Goal: Task Accomplishment & Management: Use online tool/utility

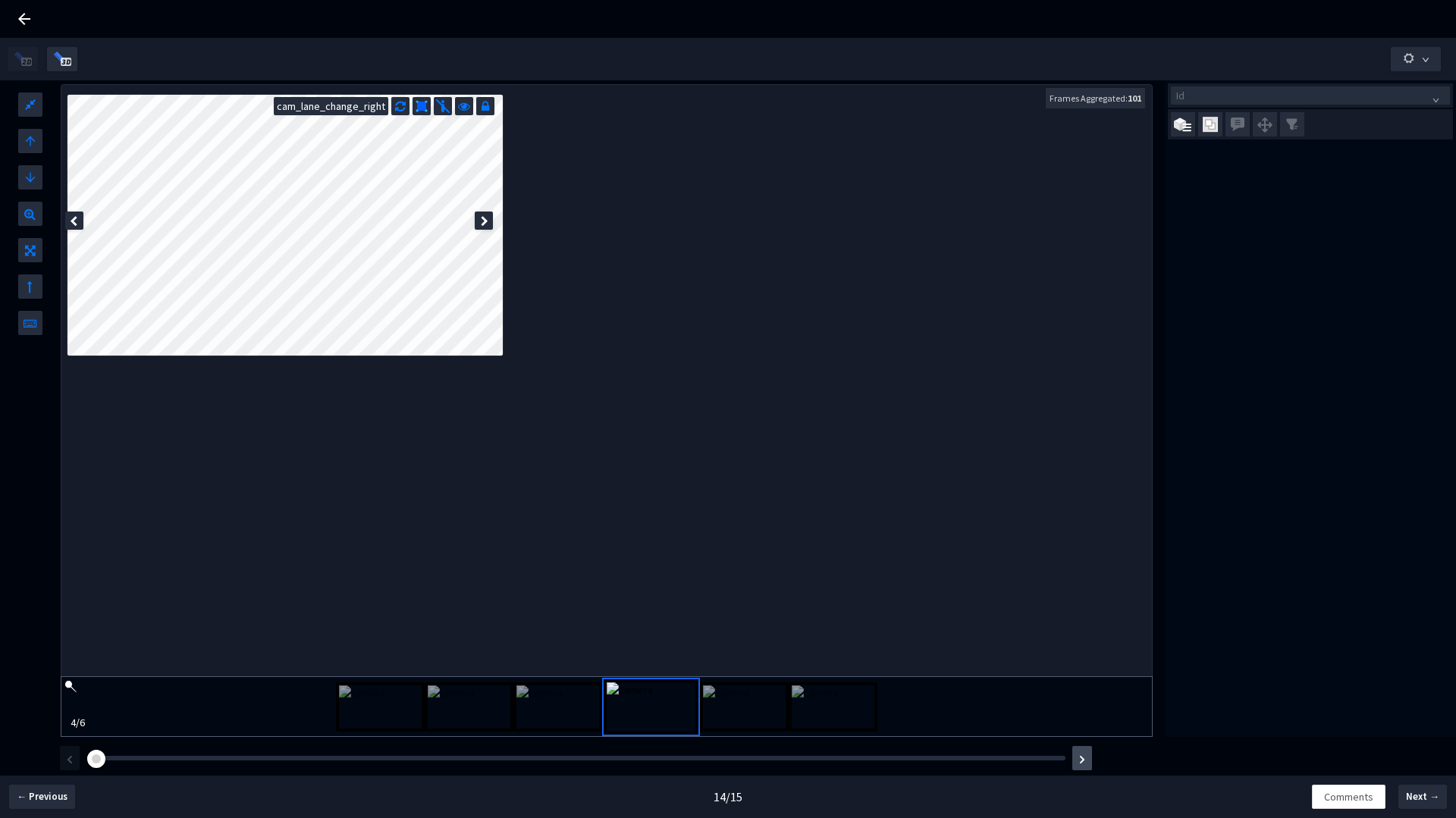
click at [1080, 761] on img "button" at bounding box center [1082, 759] width 6 height 9
click at [652, 351] on div at bounding box center [606, 384] width 1091 height 600
click at [849, 275] on div at bounding box center [606, 384] width 1091 height 600
click at [1074, 91] on div "Frames Aggregated: 101" at bounding box center [1095, 98] width 99 height 20
click at [1074, 92] on div "Frames Aggregated: 101" at bounding box center [1095, 98] width 99 height 20
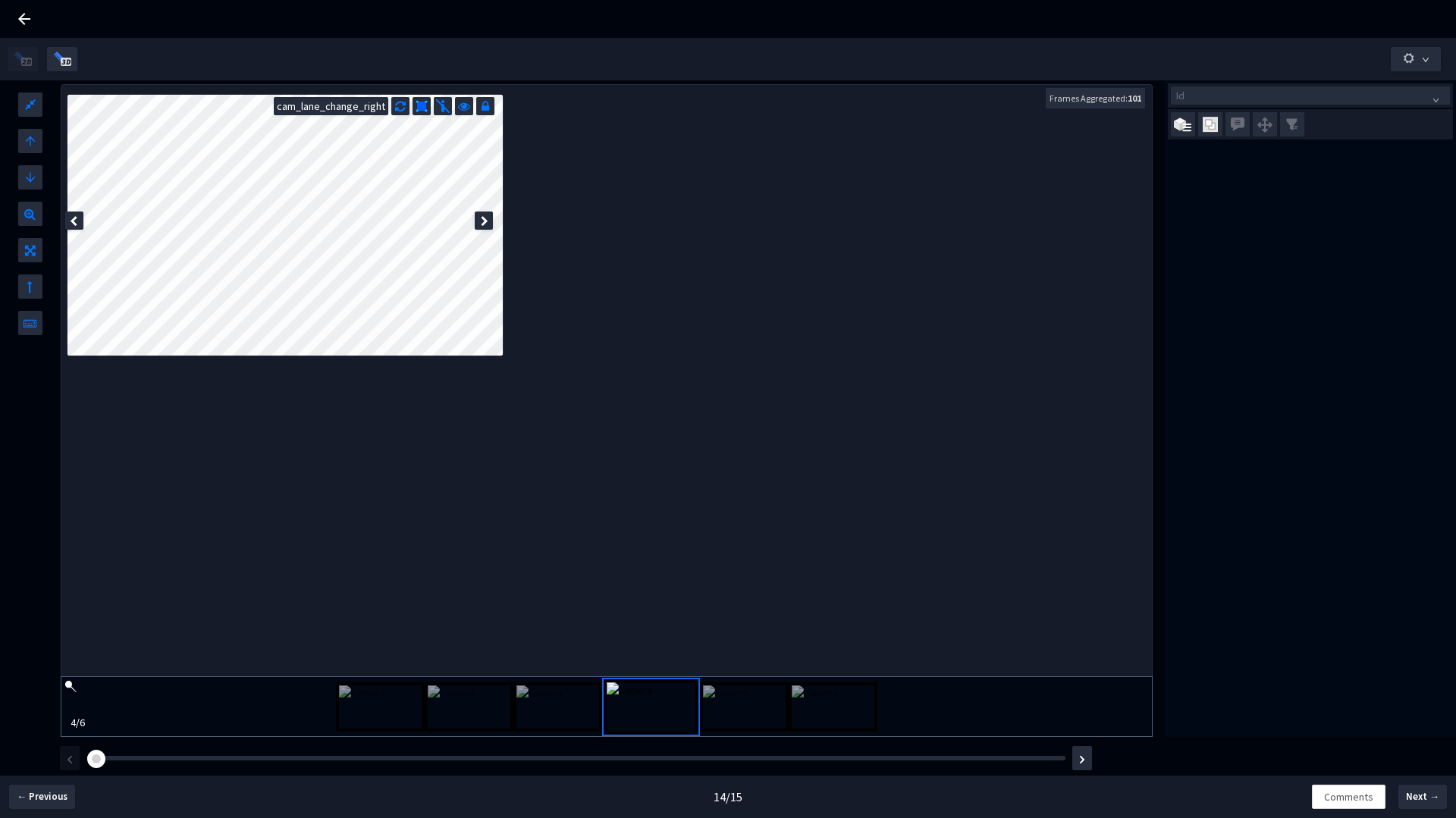
click at [986, 245] on div at bounding box center [606, 384] width 1091 height 600
click at [1427, 51] on button "button" at bounding box center [1416, 59] width 50 height 24
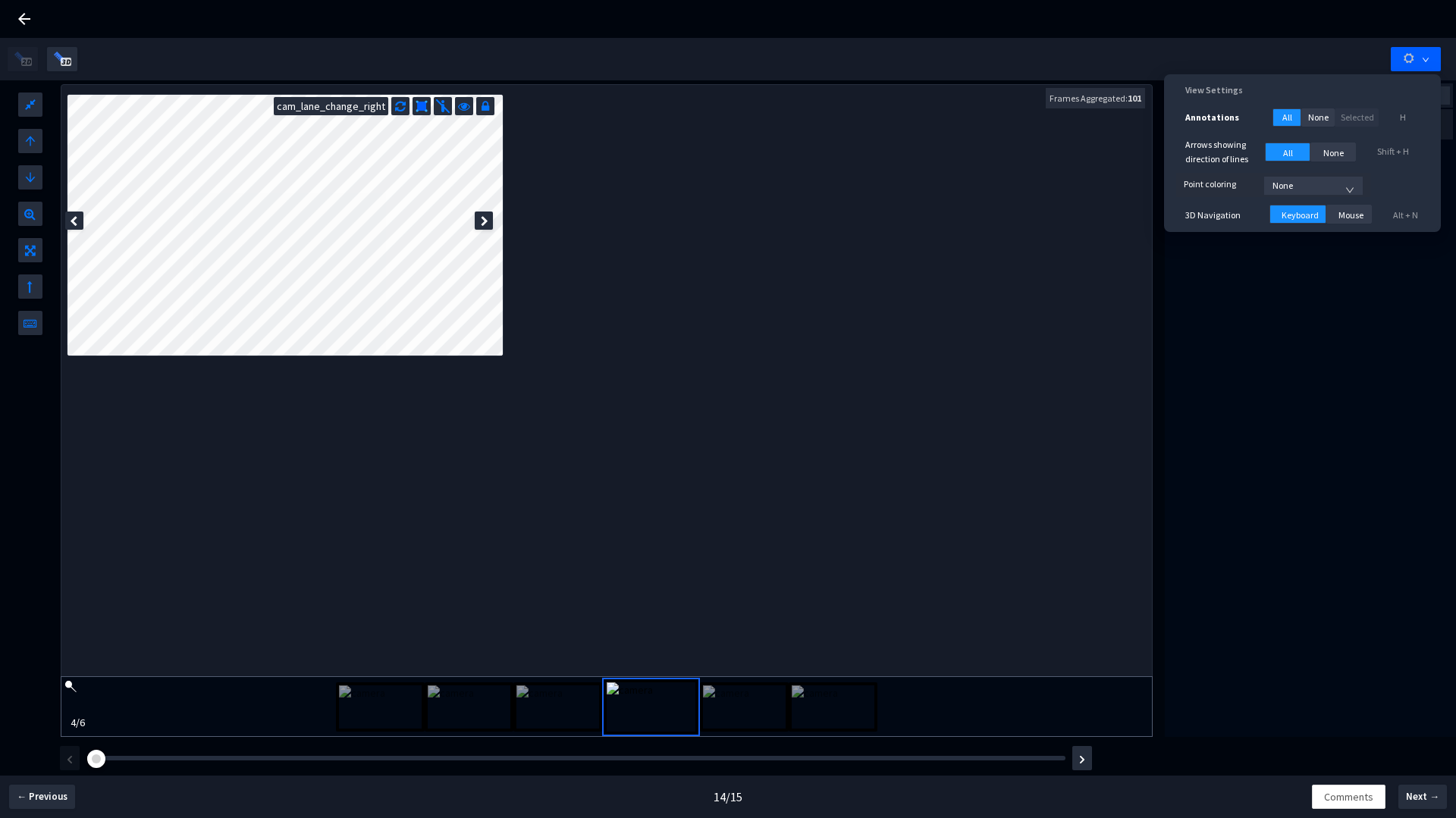
click at [1328, 181] on span "None" at bounding box center [1313, 186] width 82 height 23
click at [1253, 400] on div "Id" at bounding box center [1311, 409] width 292 height 656
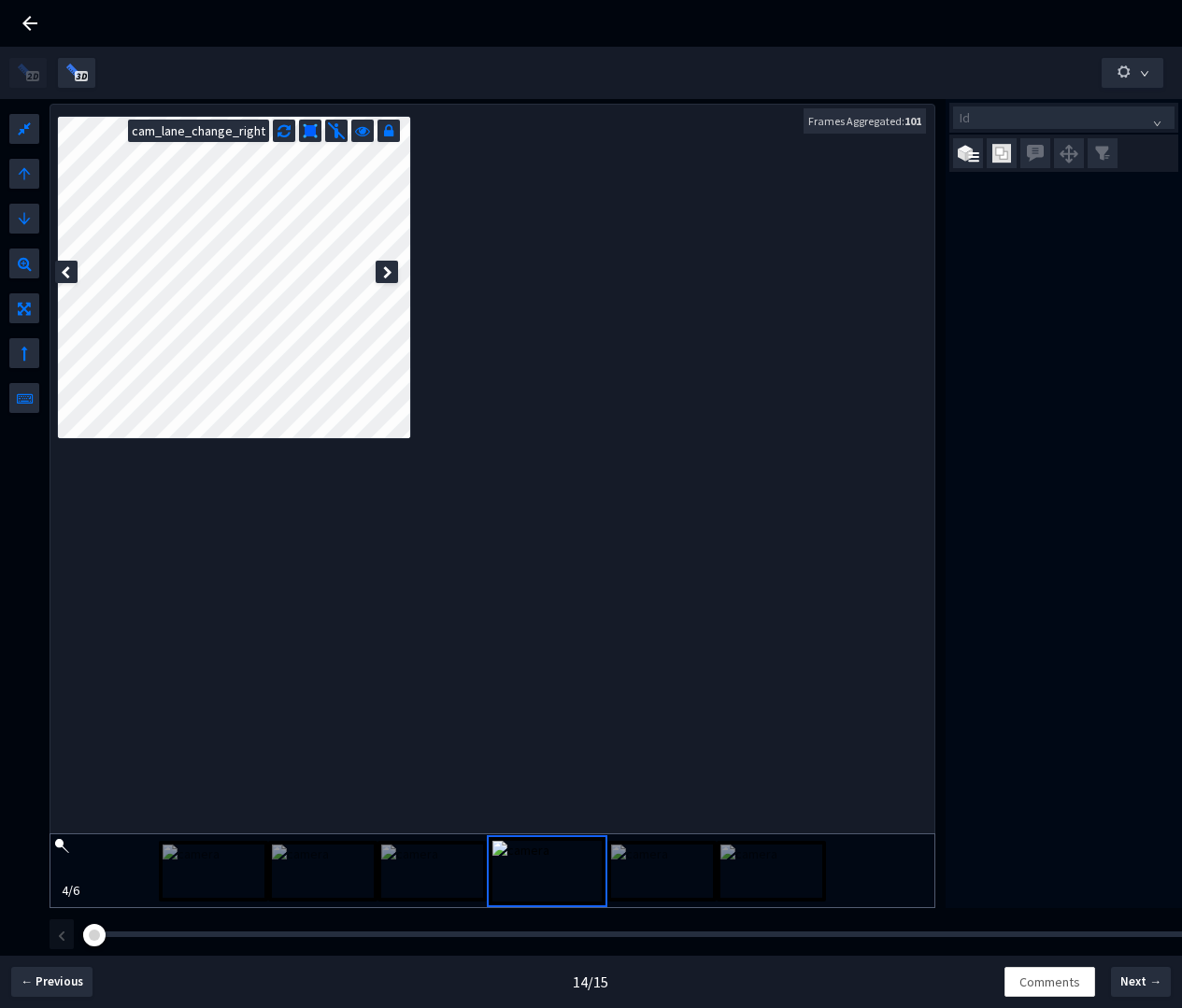
click at [1094, 454] on div "Id" at bounding box center [1064, 504] width 237 height 809
click at [737, 468] on div at bounding box center [492, 474] width 885 height 739
click at [873, 492] on div at bounding box center [492, 474] width 885 height 739
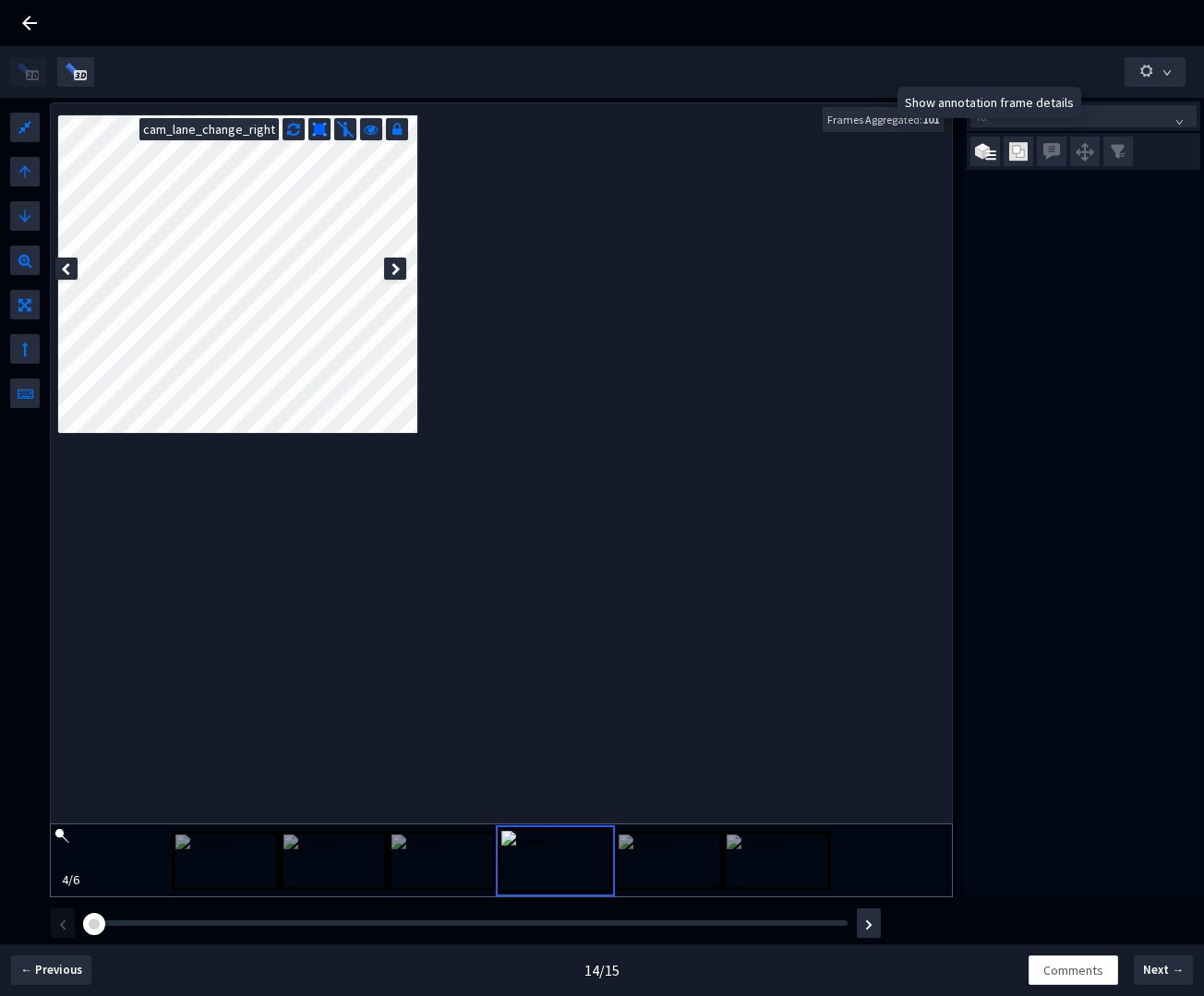
click at [1055, 339] on div "Id" at bounding box center [1083, 498] width 241 height 799
click at [851, 476] on div at bounding box center [501, 468] width 901 height 731
click at [874, 923] on button "button" at bounding box center [869, 923] width 24 height 29
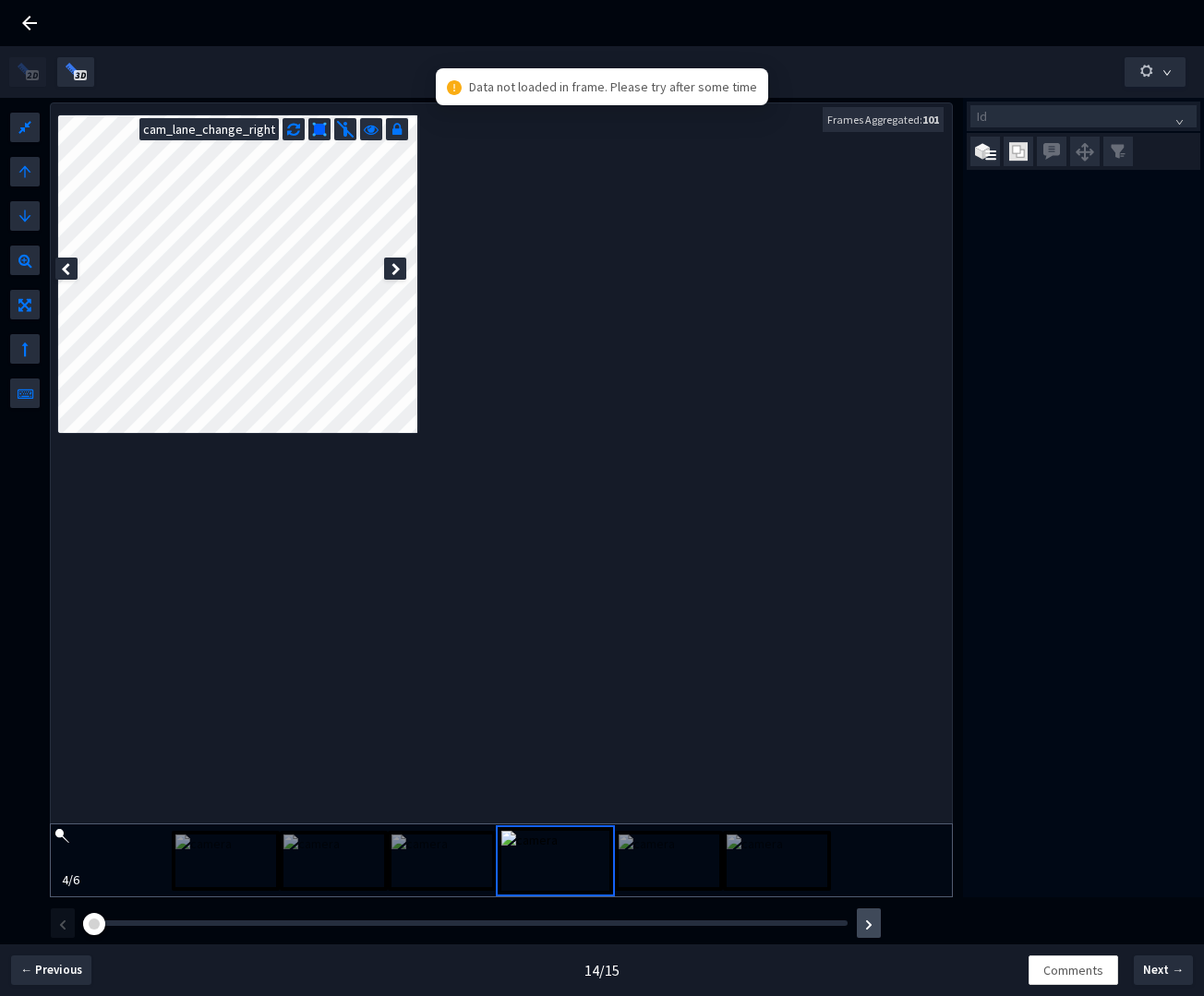
click at [874, 923] on button "button" at bounding box center [869, 923] width 24 height 29
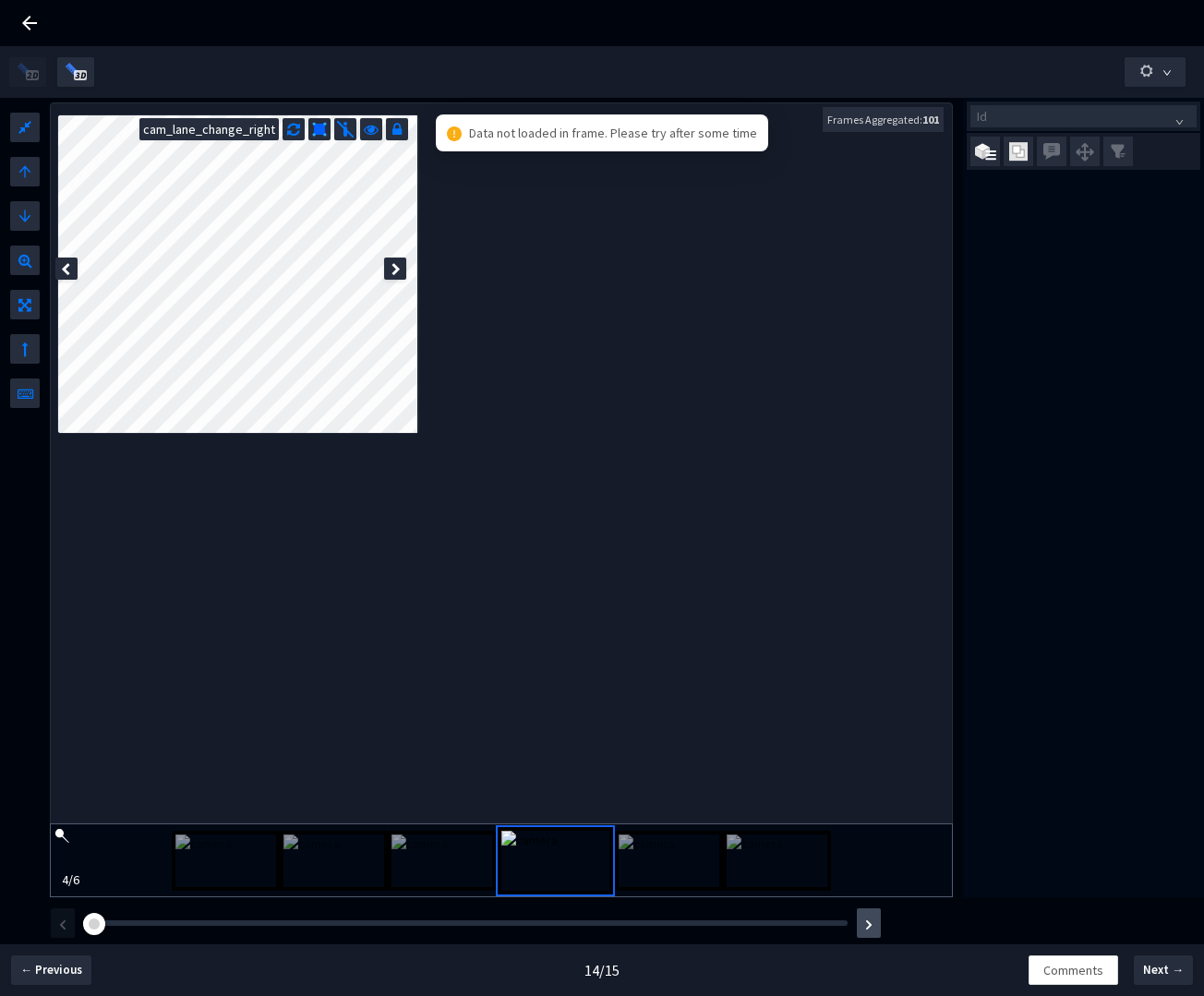
click at [874, 923] on button "button" at bounding box center [869, 923] width 24 height 29
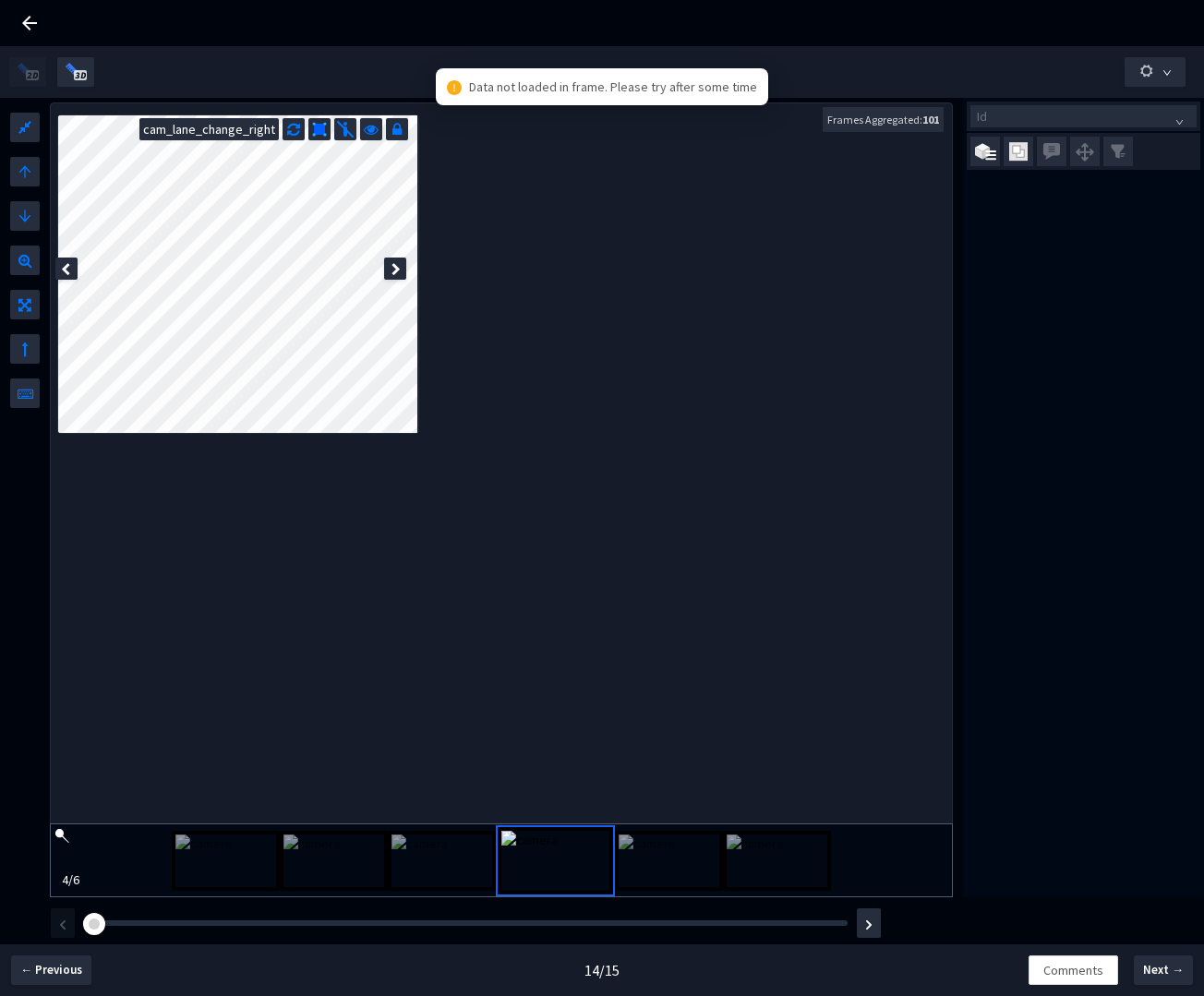
click at [424, 857] on img at bounding box center [441, 861] width 100 height 53
click at [340, 855] on img at bounding box center [333, 861] width 100 height 53
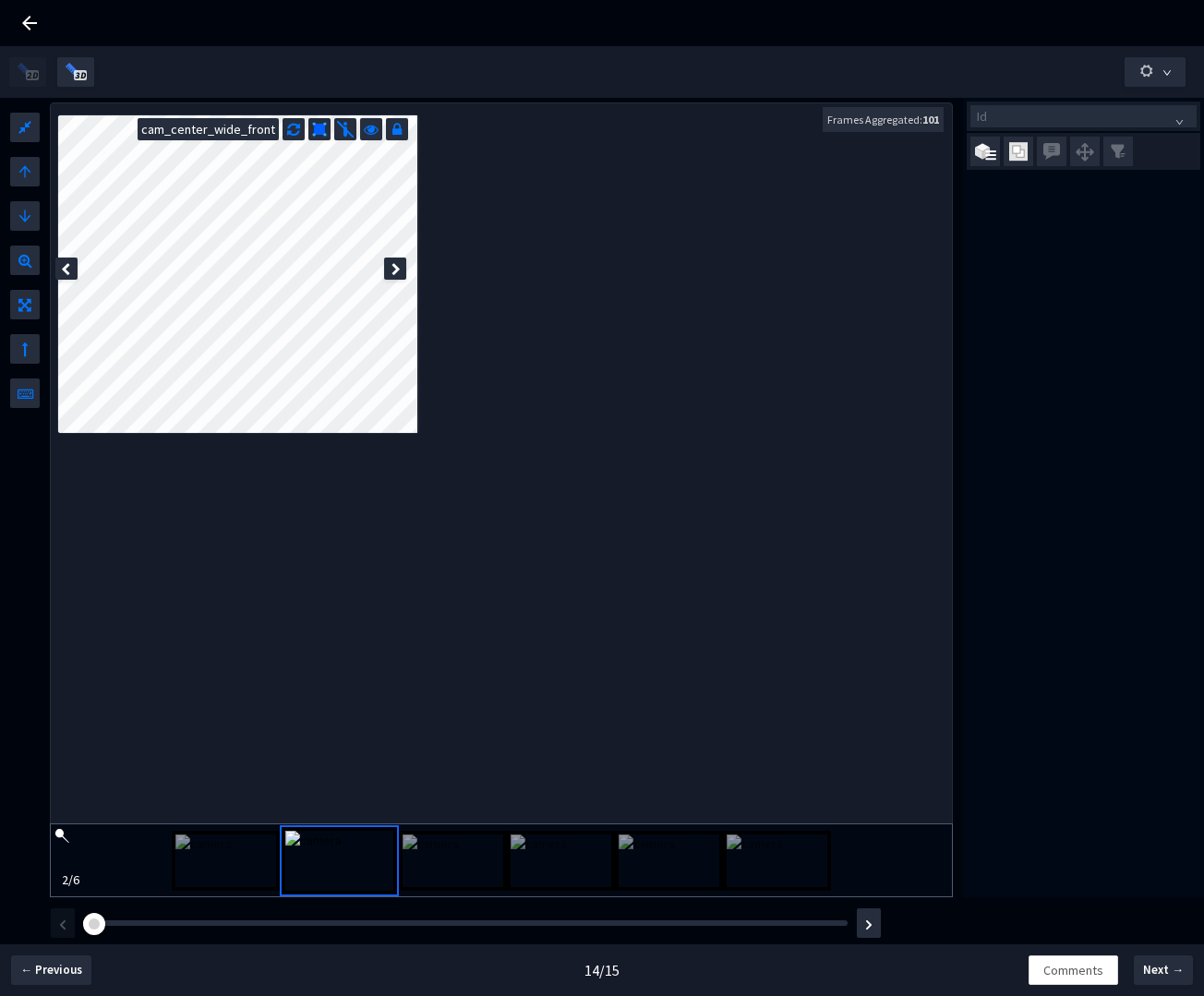
click at [234, 844] on img at bounding box center [225, 861] width 100 height 53
click at [388, 265] on div at bounding box center [395, 268] width 23 height 23
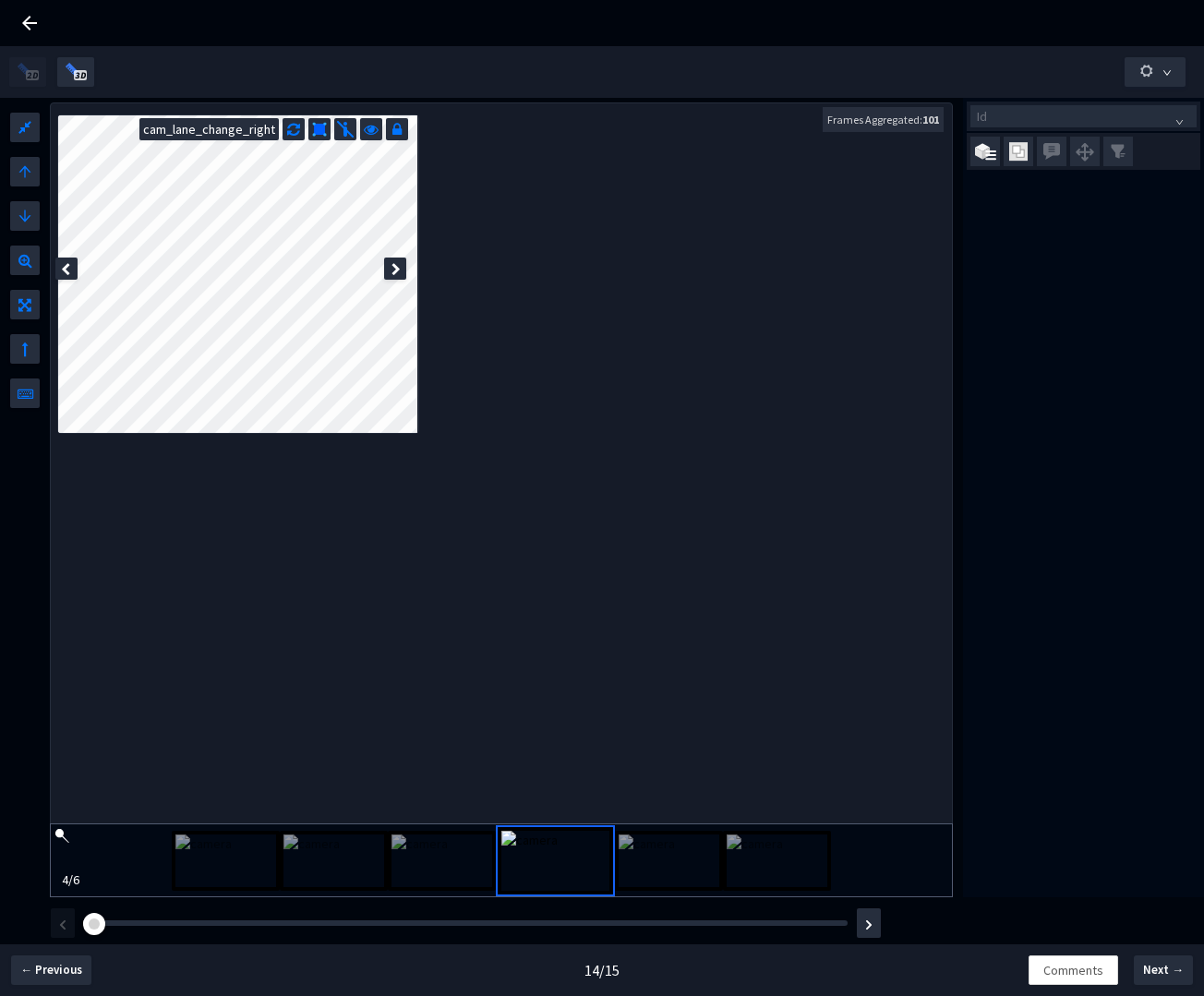
click at [388, 265] on div at bounding box center [395, 268] width 23 height 23
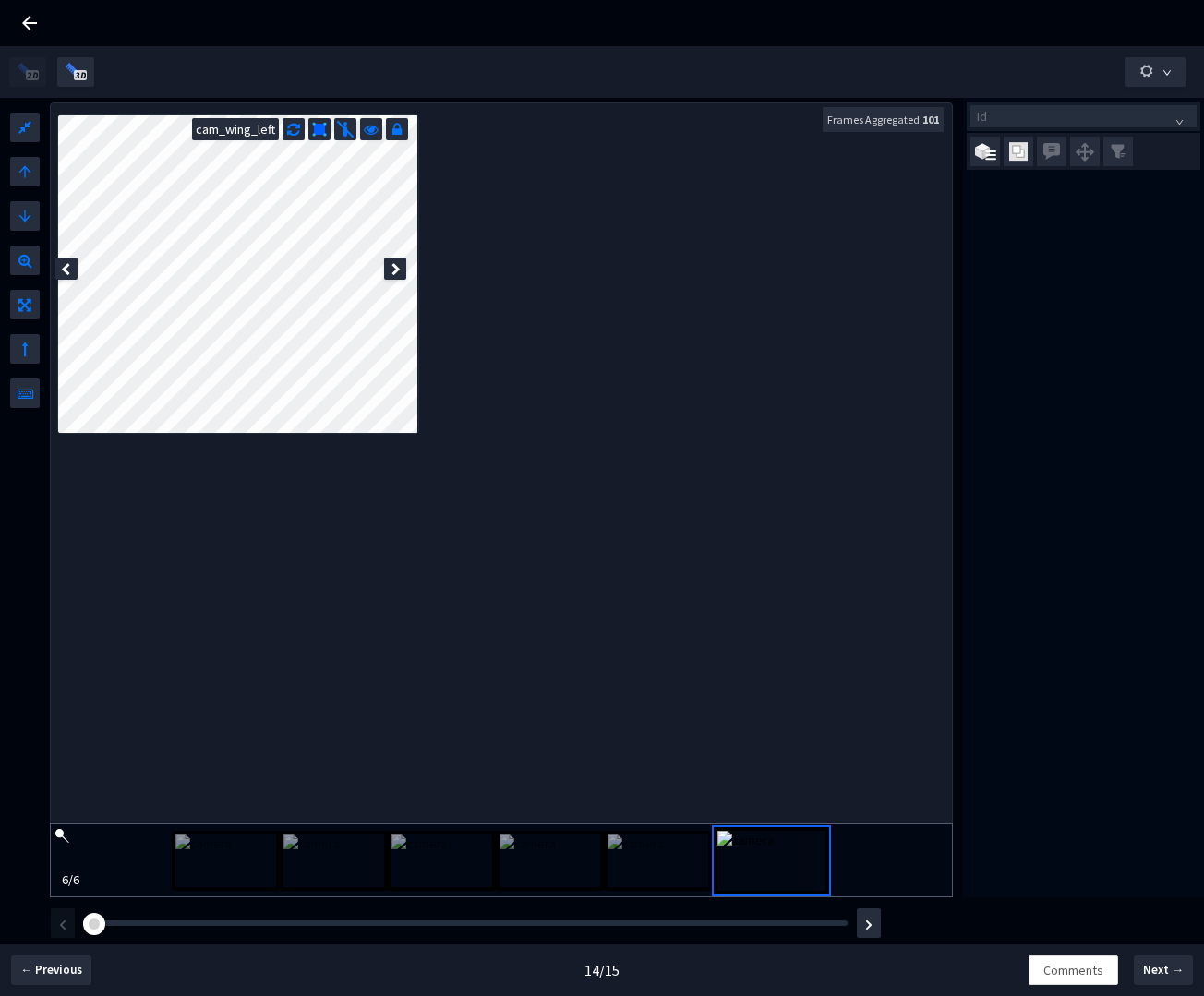
click at [388, 265] on div at bounding box center [395, 268] width 23 height 23
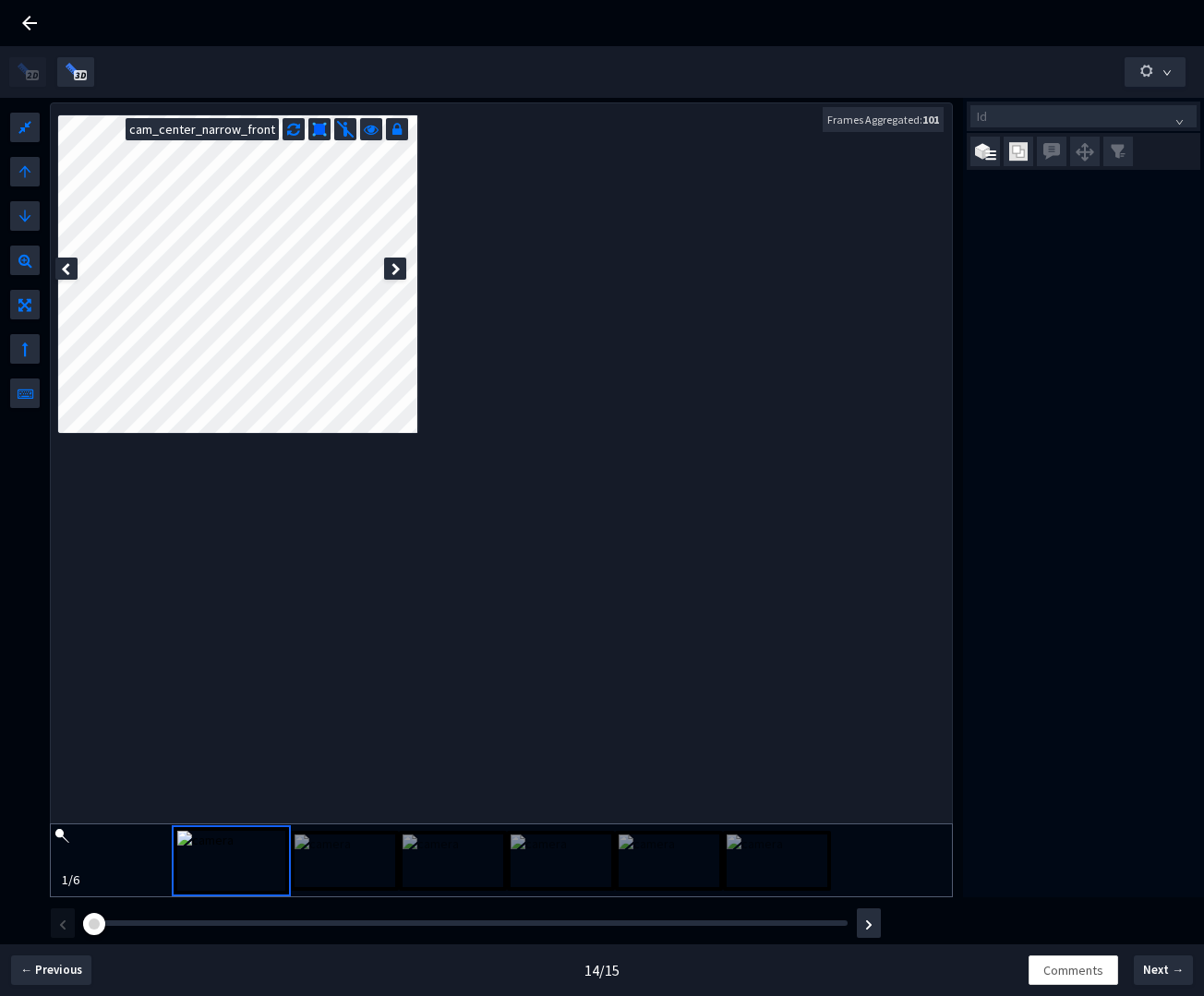
click at [388, 265] on div at bounding box center [395, 268] width 23 height 23
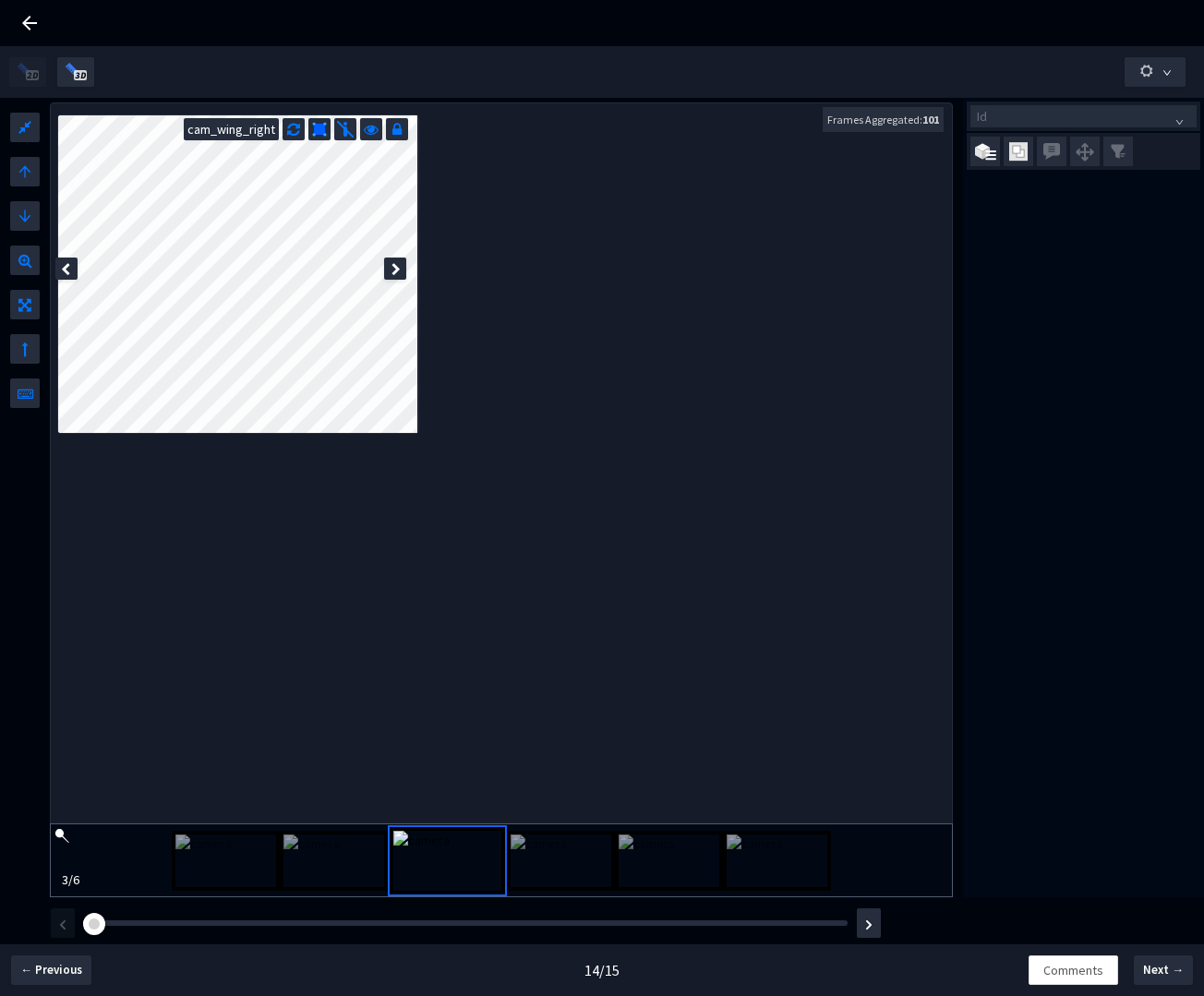
click at [388, 265] on div at bounding box center [395, 268] width 23 height 23
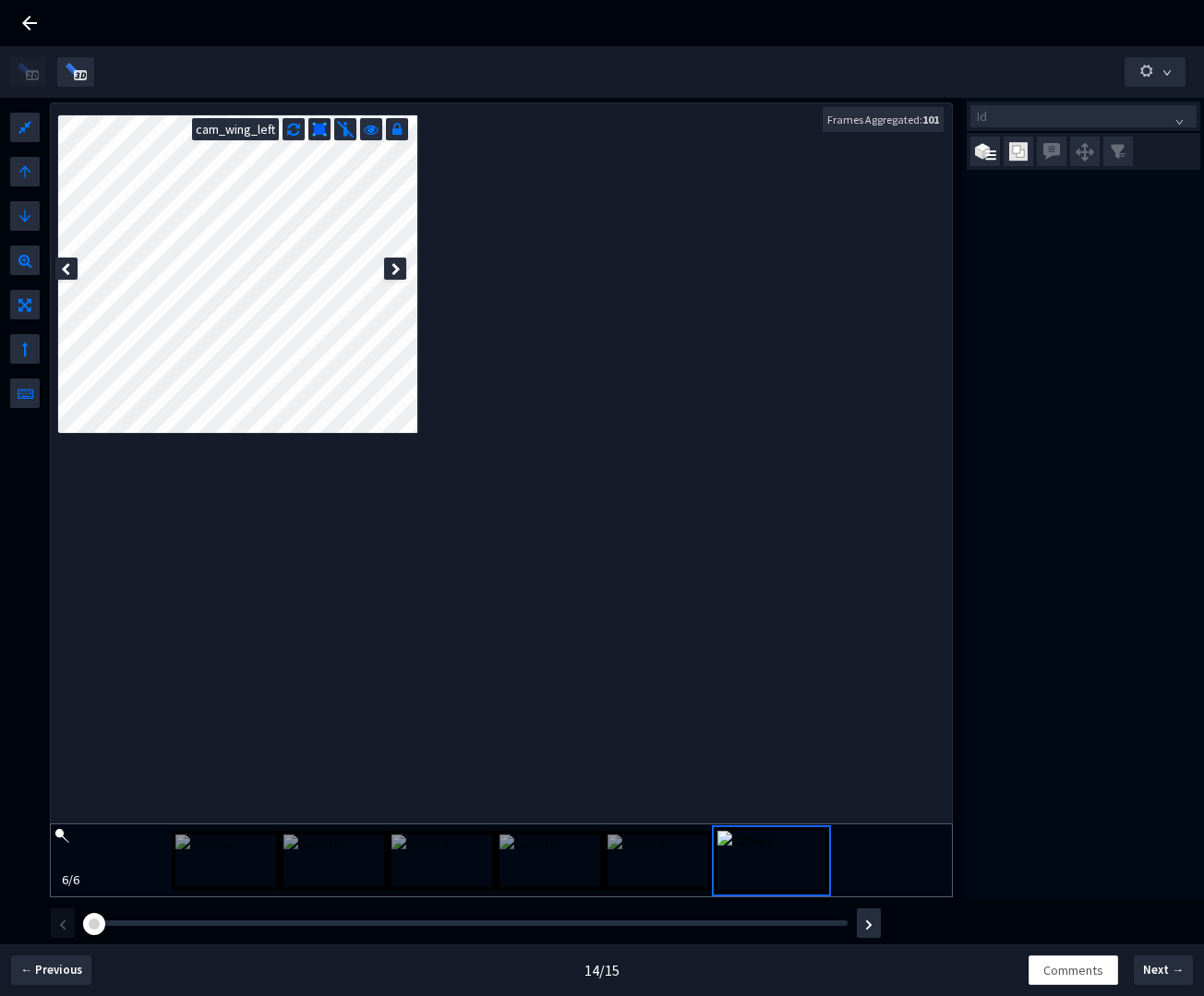
click at [388, 265] on div at bounding box center [395, 268] width 23 height 23
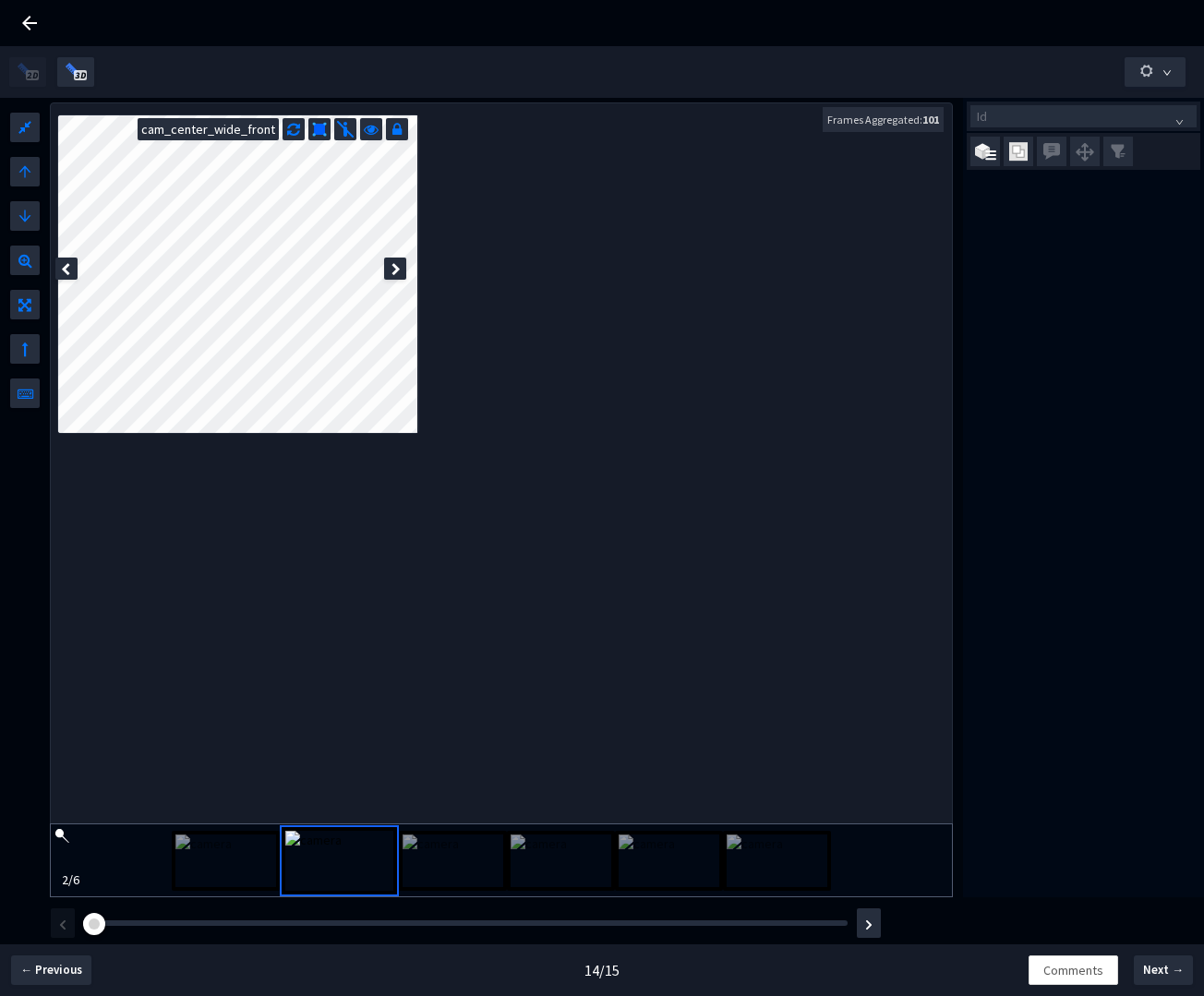
click at [388, 265] on div at bounding box center [395, 268] width 23 height 23
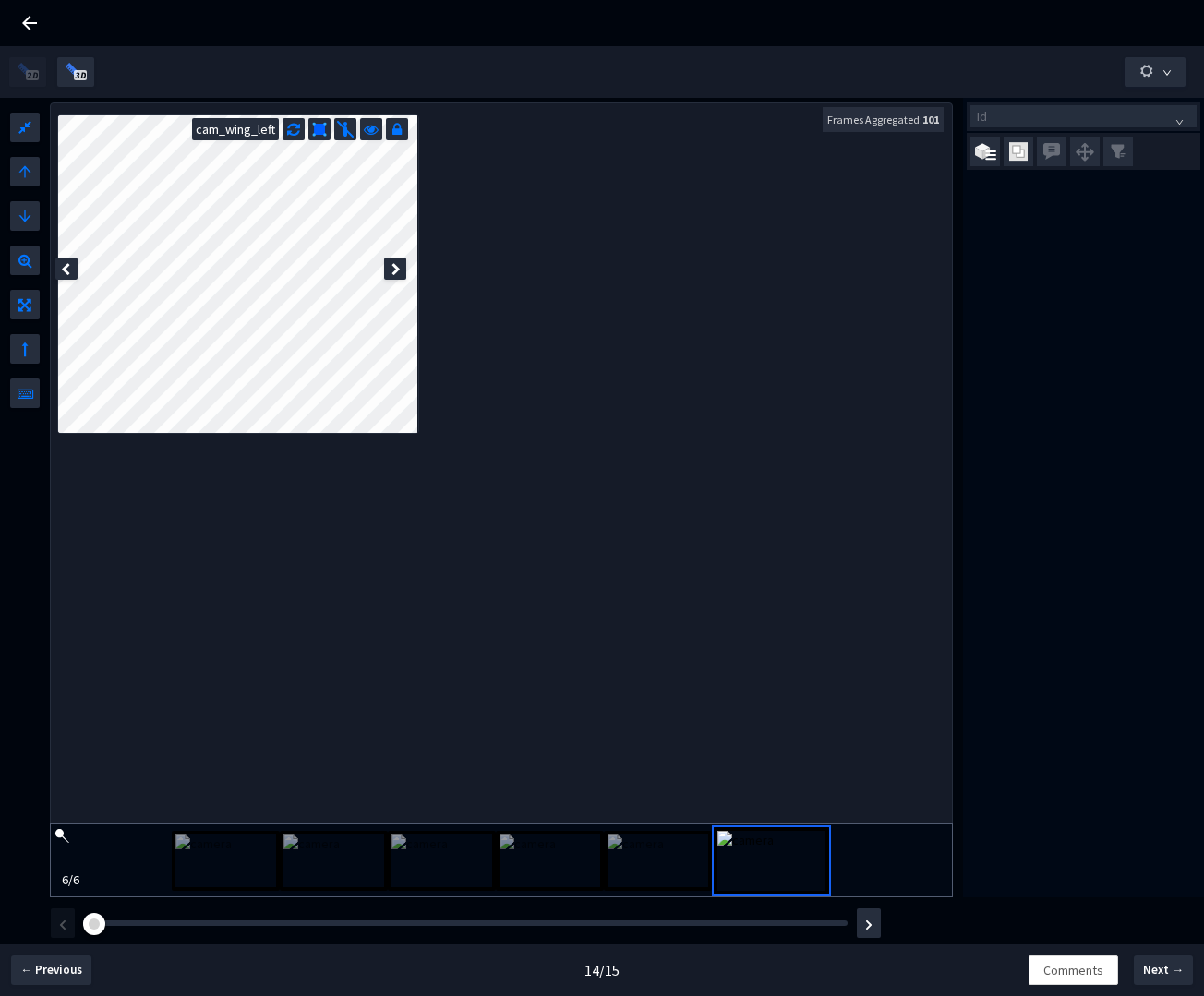
click at [388, 265] on div at bounding box center [395, 268] width 23 height 23
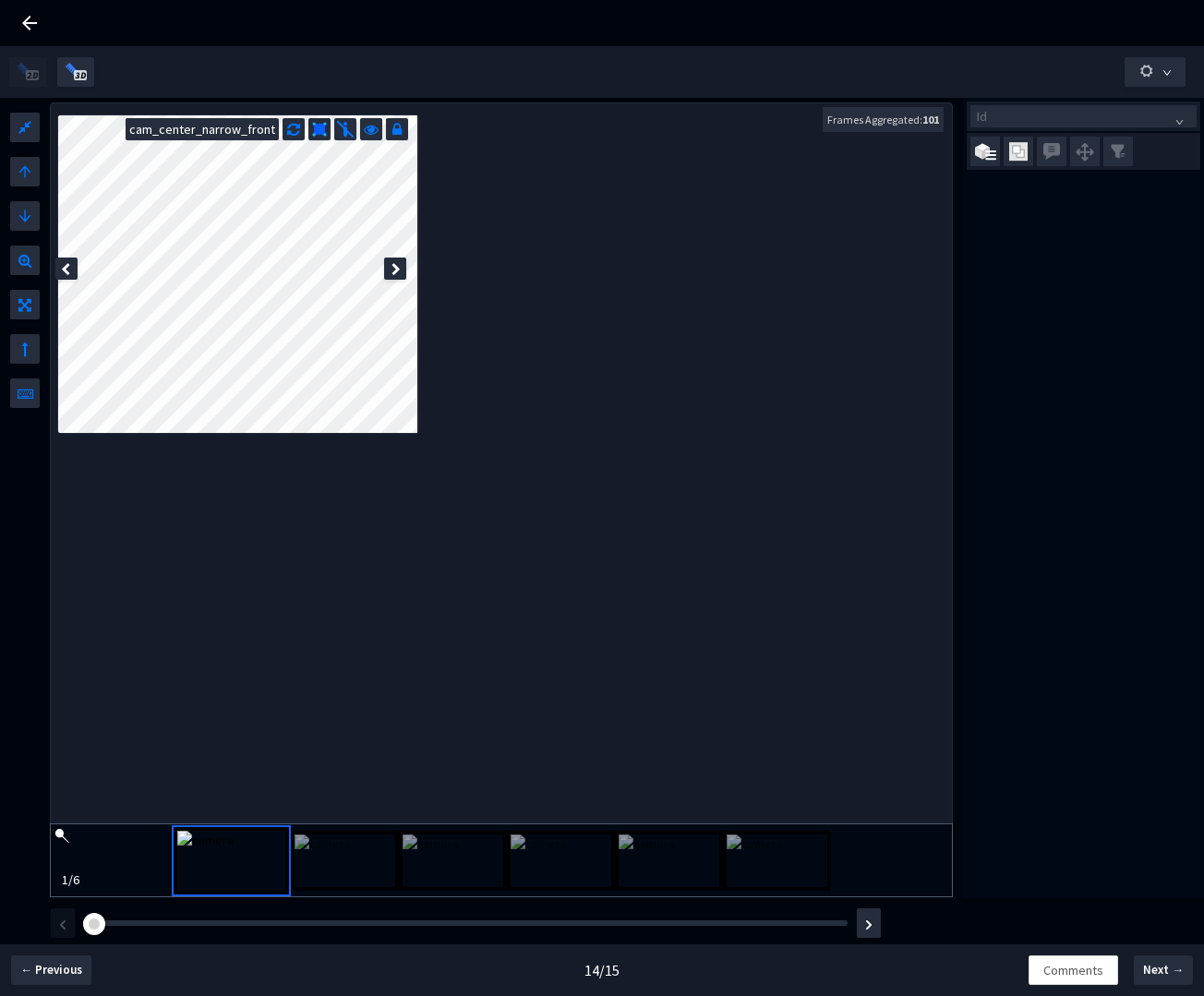
click at [388, 265] on div at bounding box center [395, 268] width 23 height 23
click at [393, 267] on icon at bounding box center [395, 269] width 9 height 13
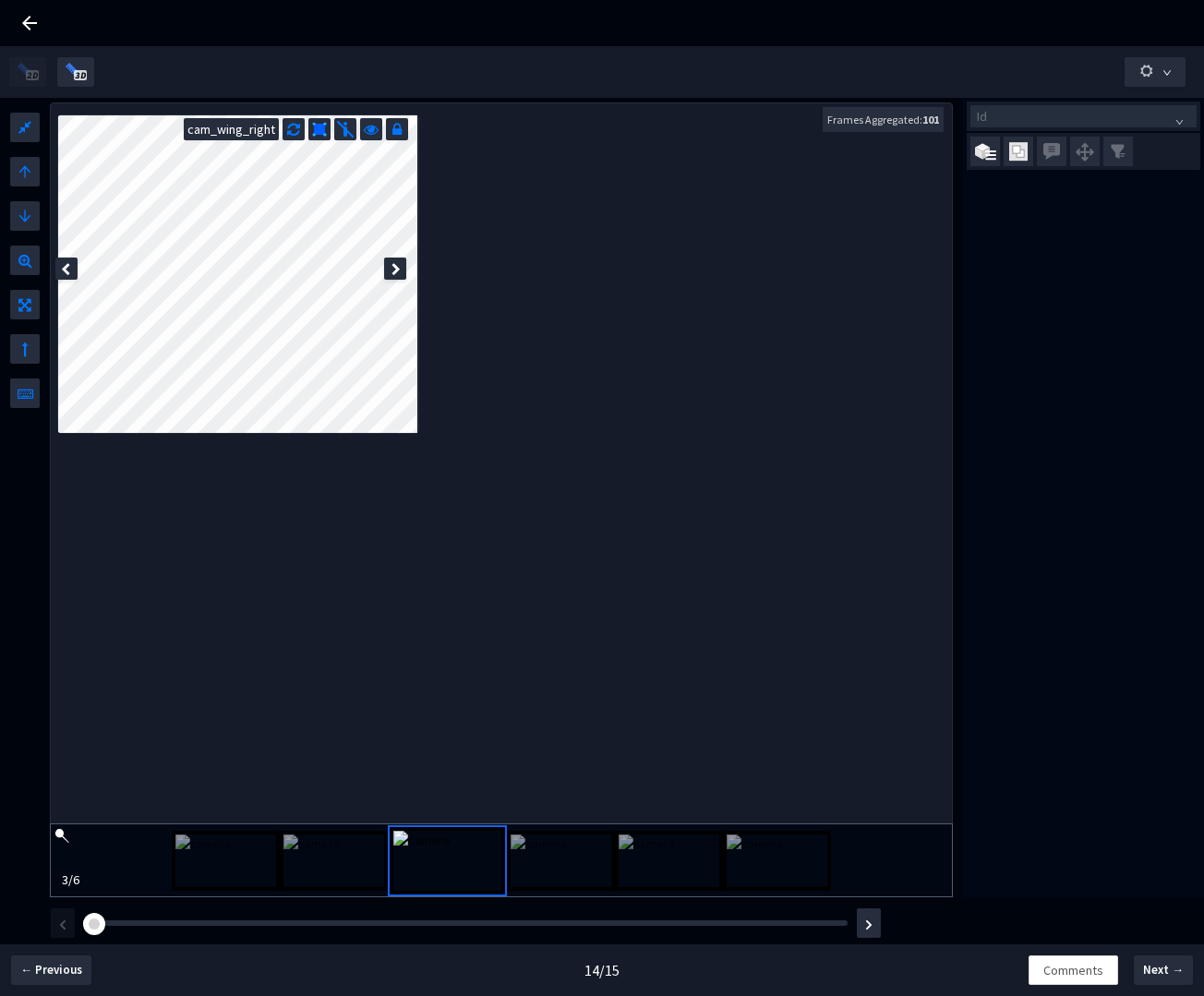
click at [393, 267] on icon at bounding box center [395, 269] width 9 height 13
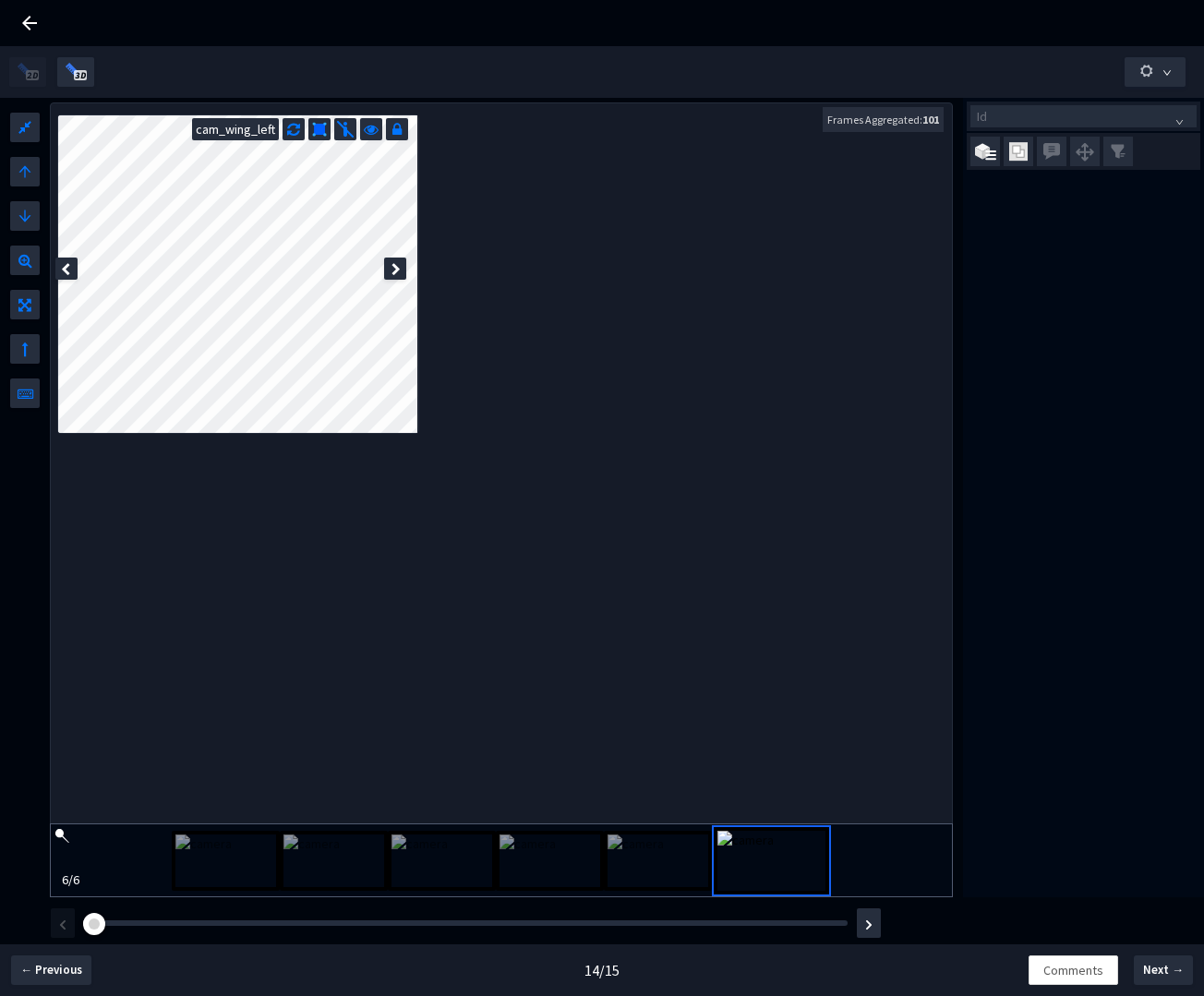
click at [393, 267] on icon at bounding box center [395, 269] width 9 height 13
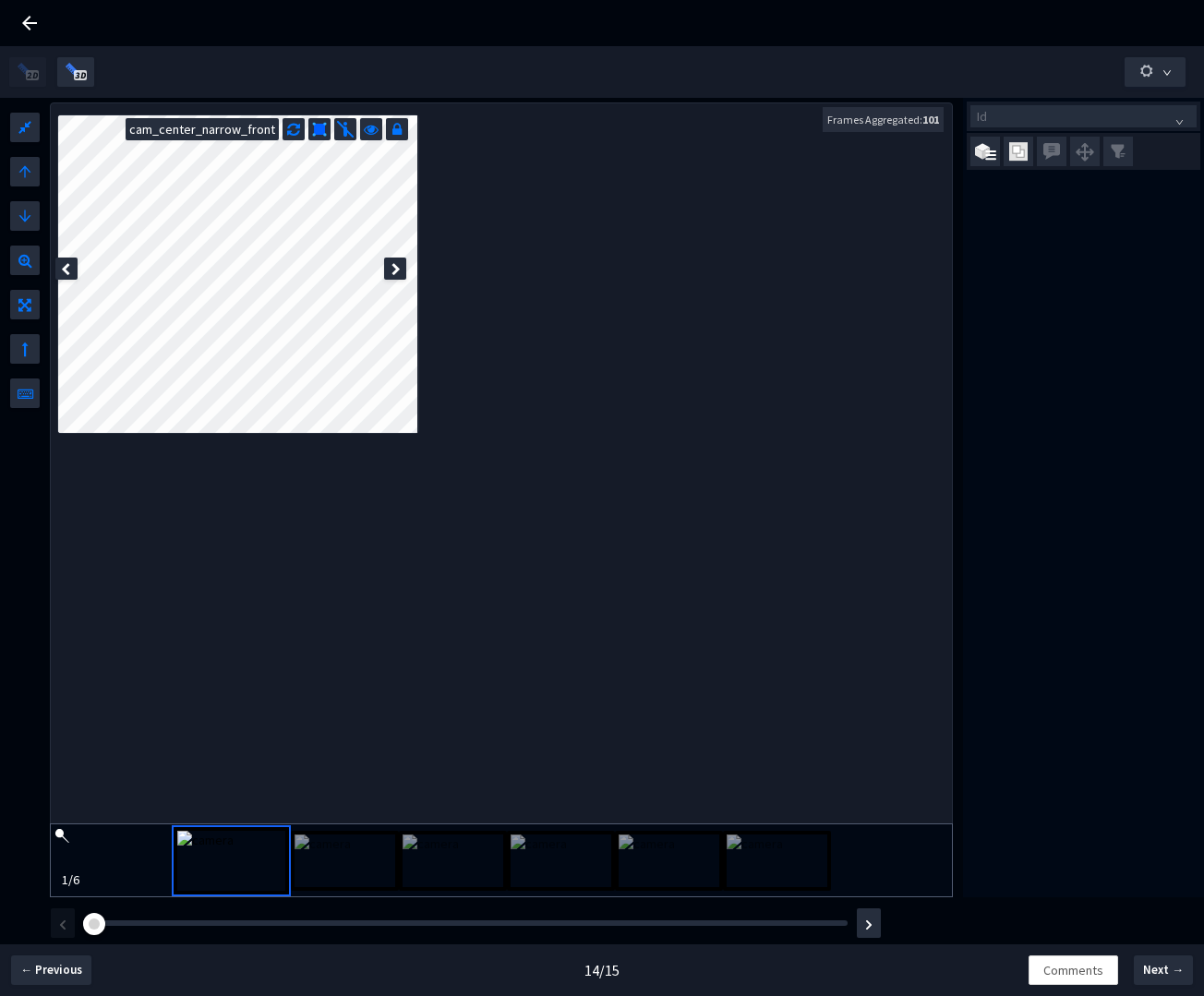
click at [393, 267] on icon at bounding box center [395, 269] width 9 height 13
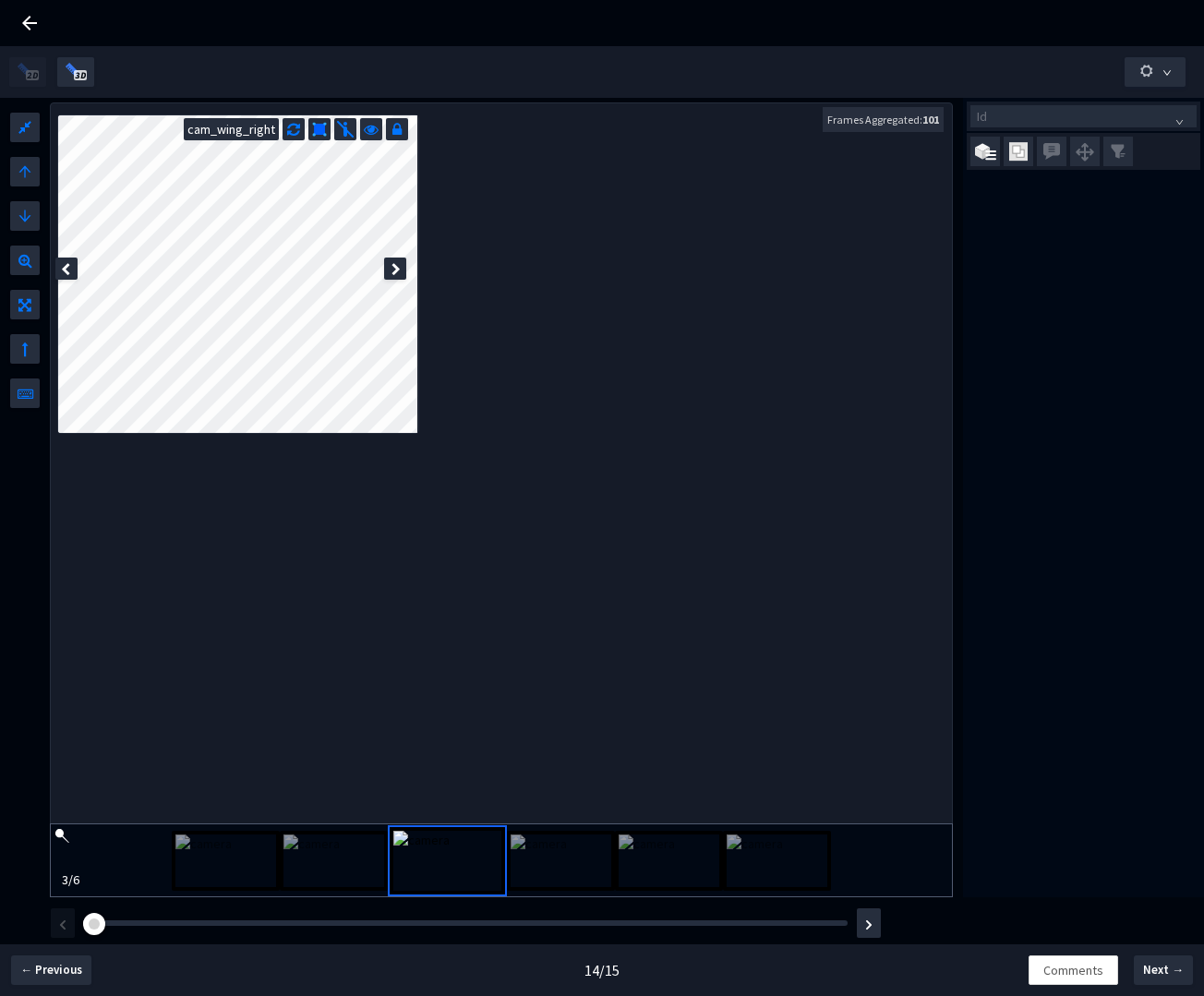
click at [1076, 508] on div "Id" at bounding box center [1083, 498] width 241 height 799
